Goal: Find specific page/section: Find specific page/section

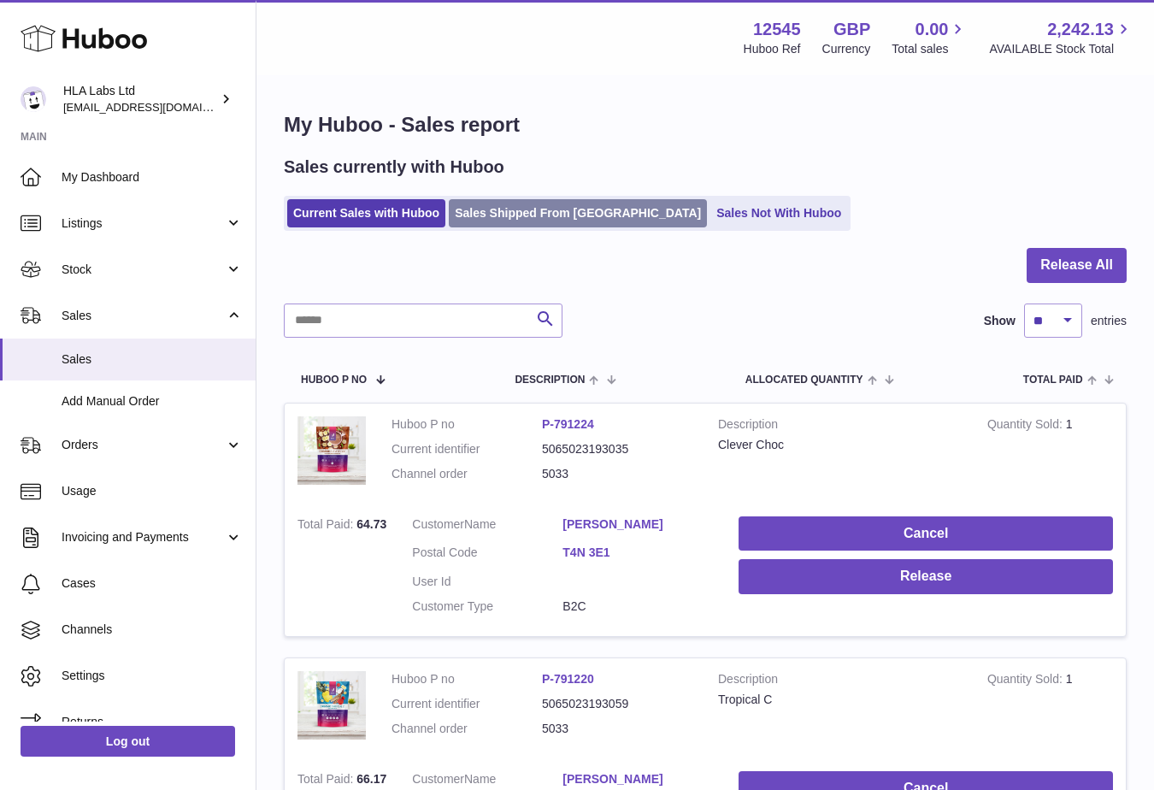
click at [477, 212] on link "Sales Shipped From [GEOGRAPHIC_DATA]" at bounding box center [578, 213] width 258 height 28
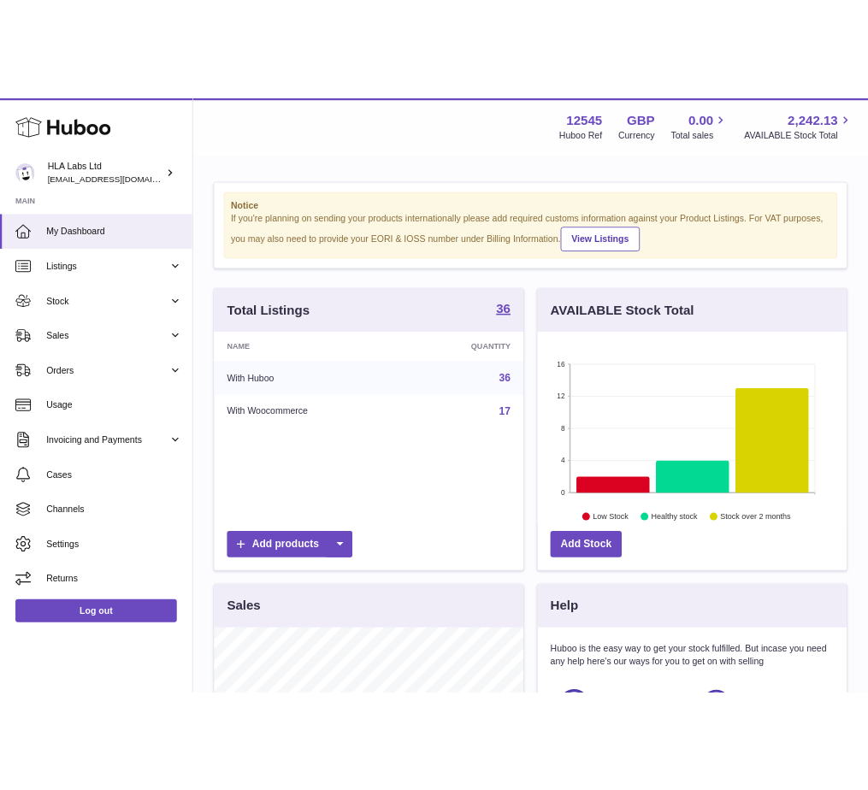
scroll to position [267, 411]
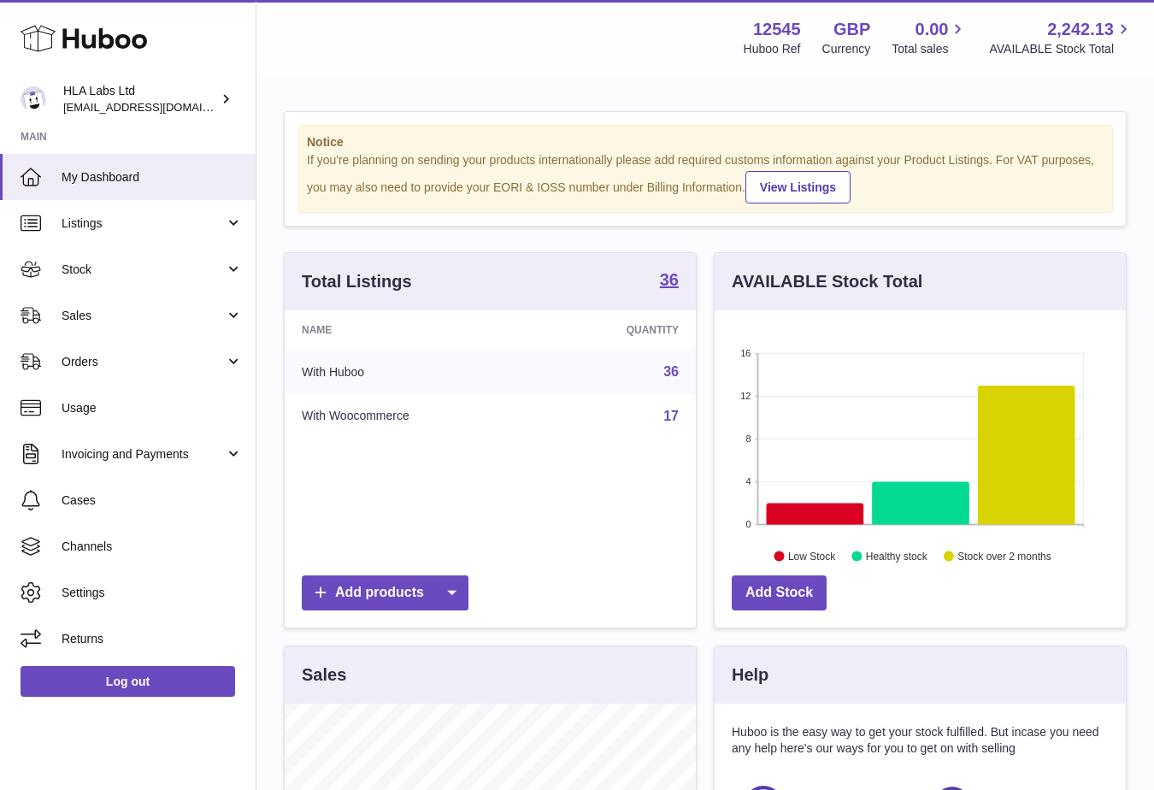
click at [552, 395] on td "17" at bounding box center [618, 416] width 156 height 44
click at [1130, 233] on div "Notice If you're planning on sending your products internationally please add r…" at bounding box center [705, 549] width 898 height 945
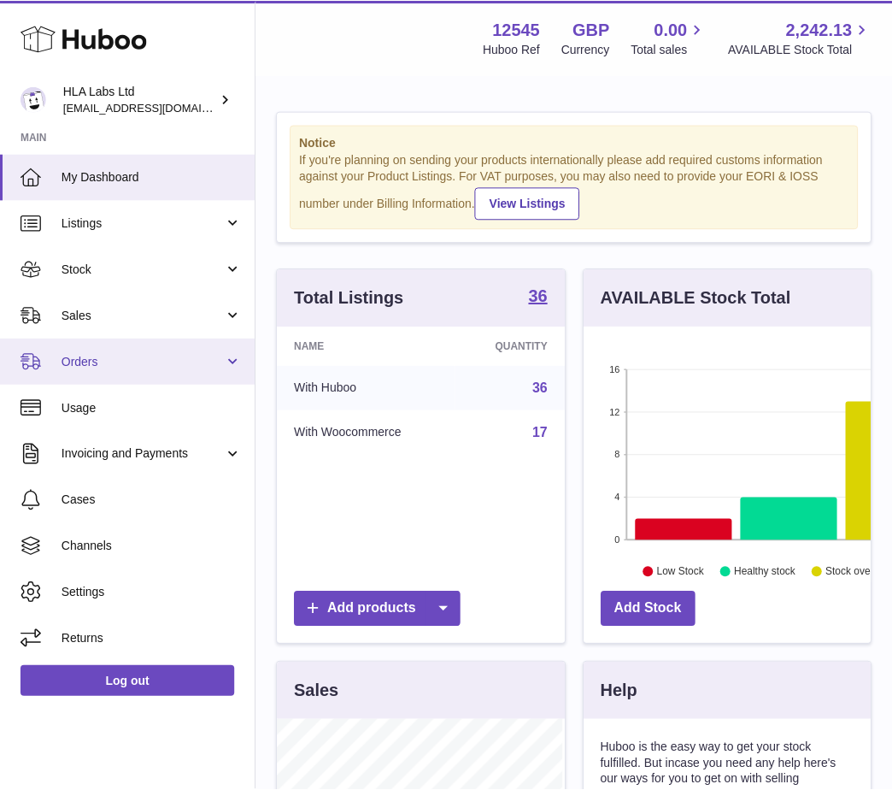
scroll to position [854539, 854518]
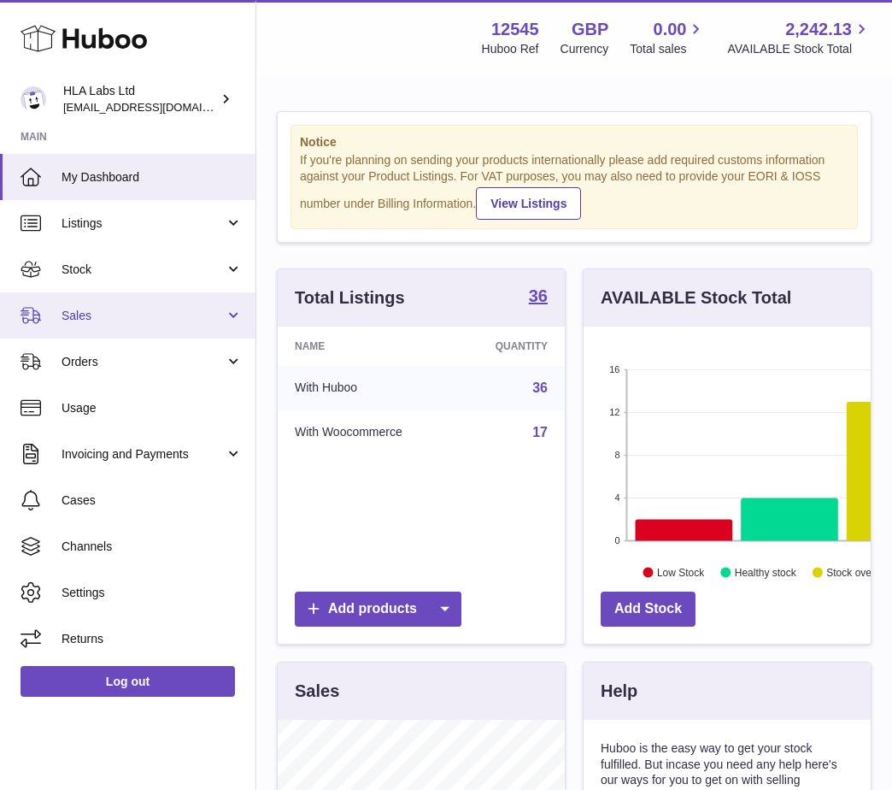
drag, startPoint x: 103, startPoint y: 326, endPoint x: 106, endPoint y: 316, distance: 10.0
click at [103, 324] on link "Sales" at bounding box center [128, 315] width 256 height 46
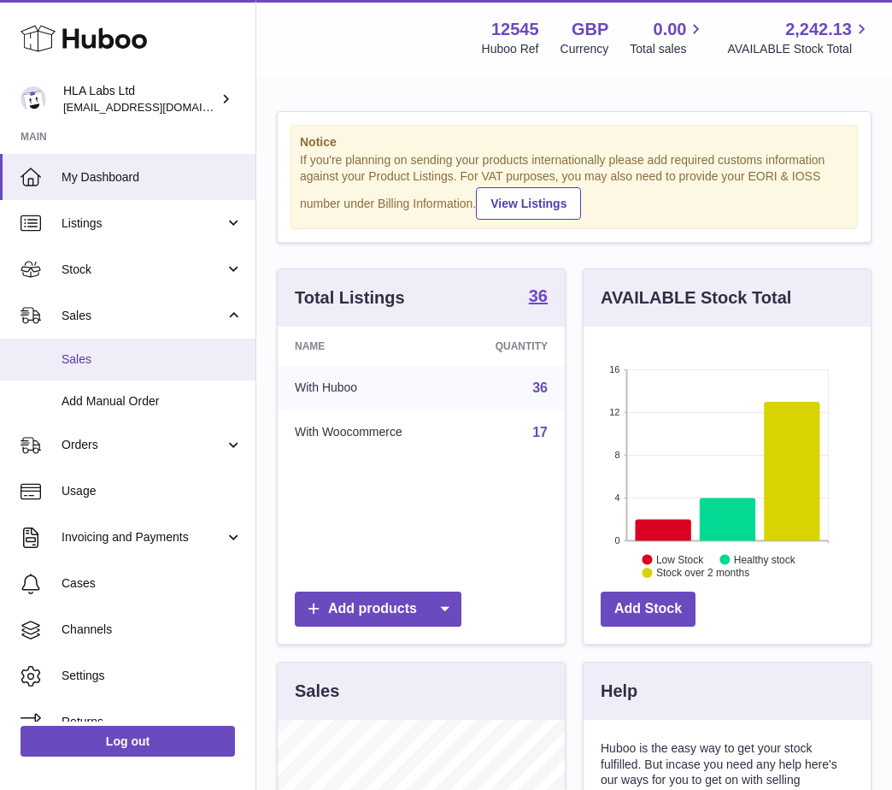
click at [94, 356] on span "Sales" at bounding box center [152, 359] width 181 height 16
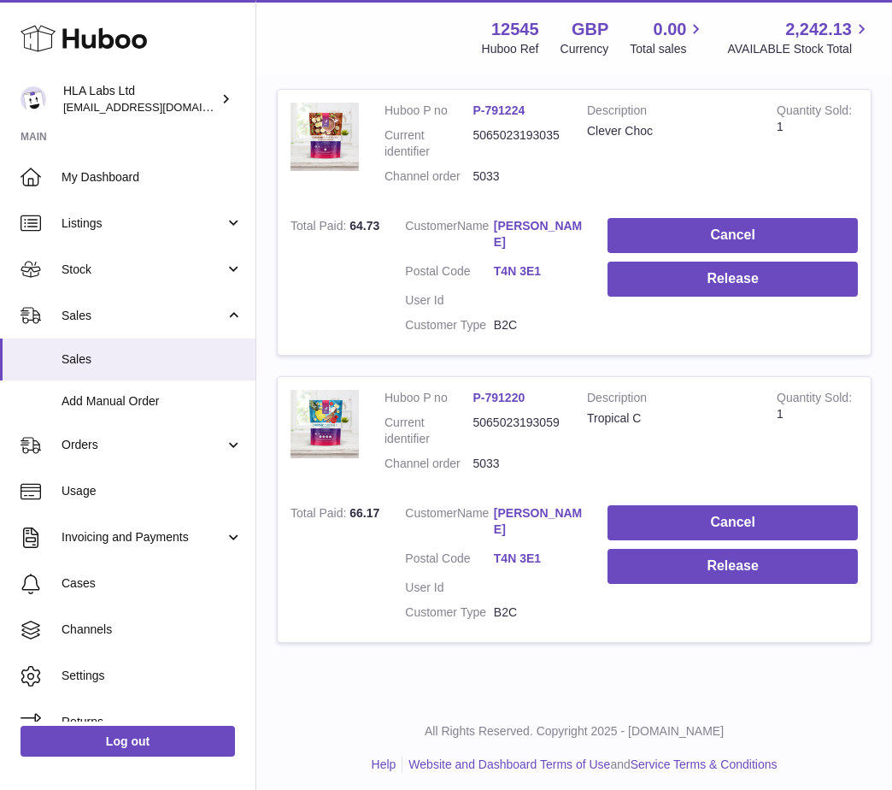
scroll to position [228, 0]
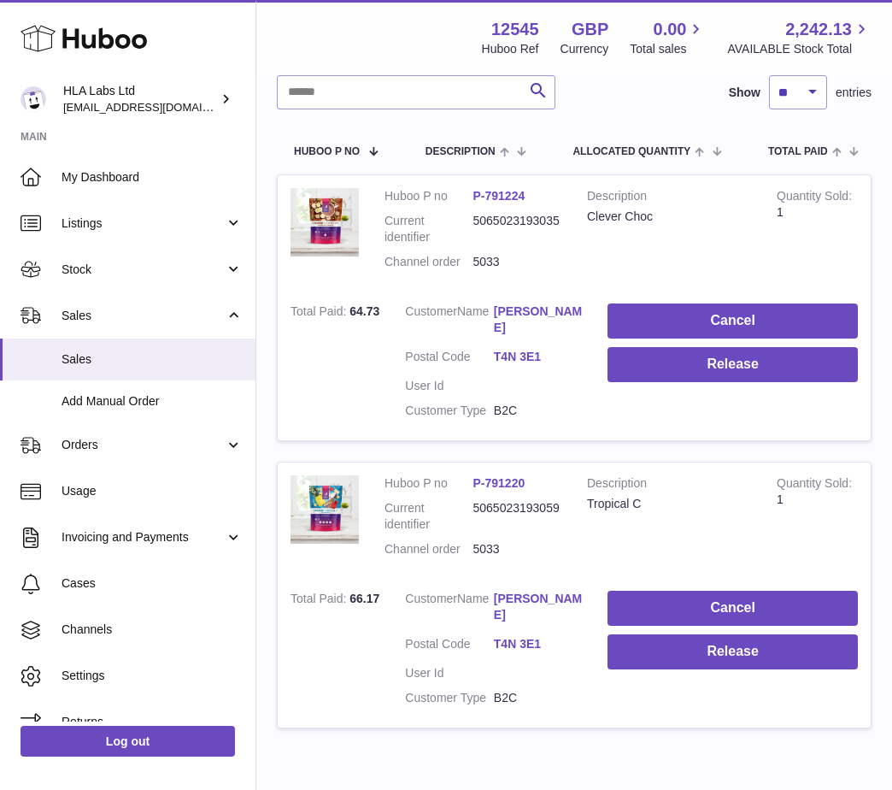
click at [537, 751] on div "My Huboo - Sales report Sales currently with Huboo Current Sales with Huboo Sal…" at bounding box center [574, 316] width 636 height 934
click at [730, 539] on td "Description Tropical C" at bounding box center [669, 520] width 190 height 116
